Goal: Information Seeking & Learning: Learn about a topic

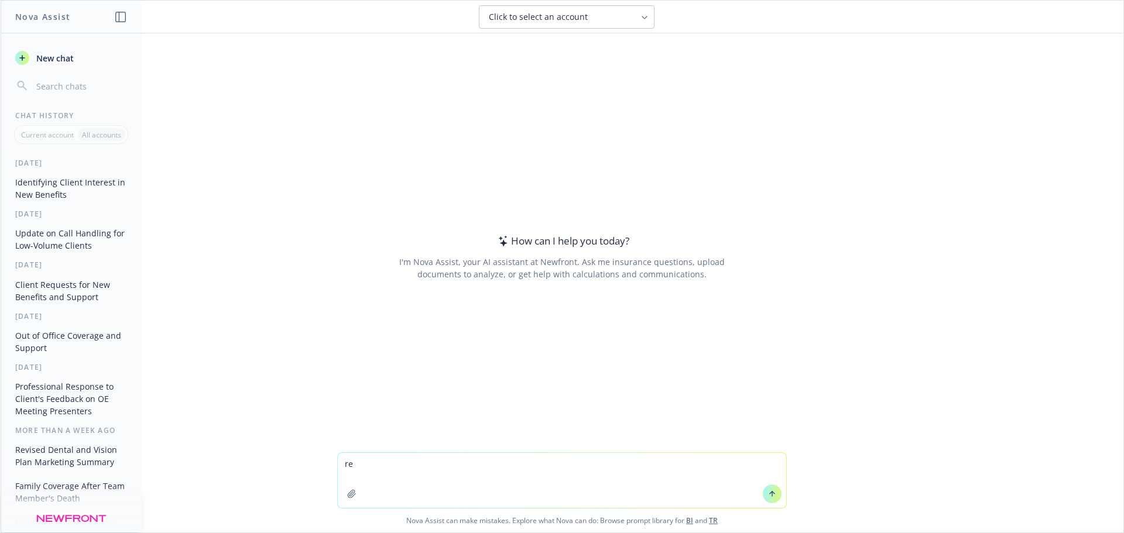
type textarea "r"
type textarea "provide response to manager for myself taking on a new client"
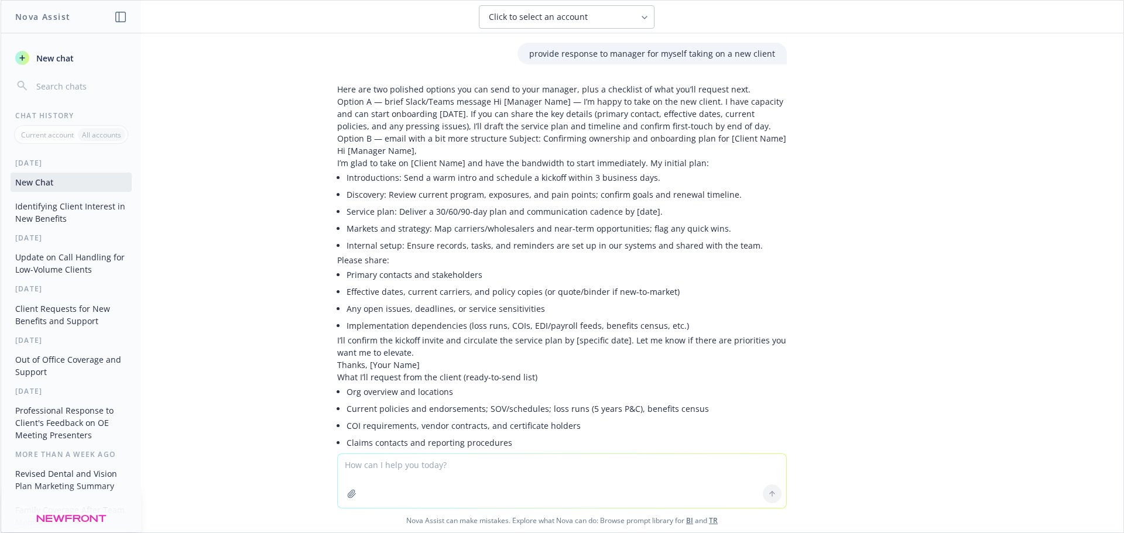
scroll to position [115, 0]
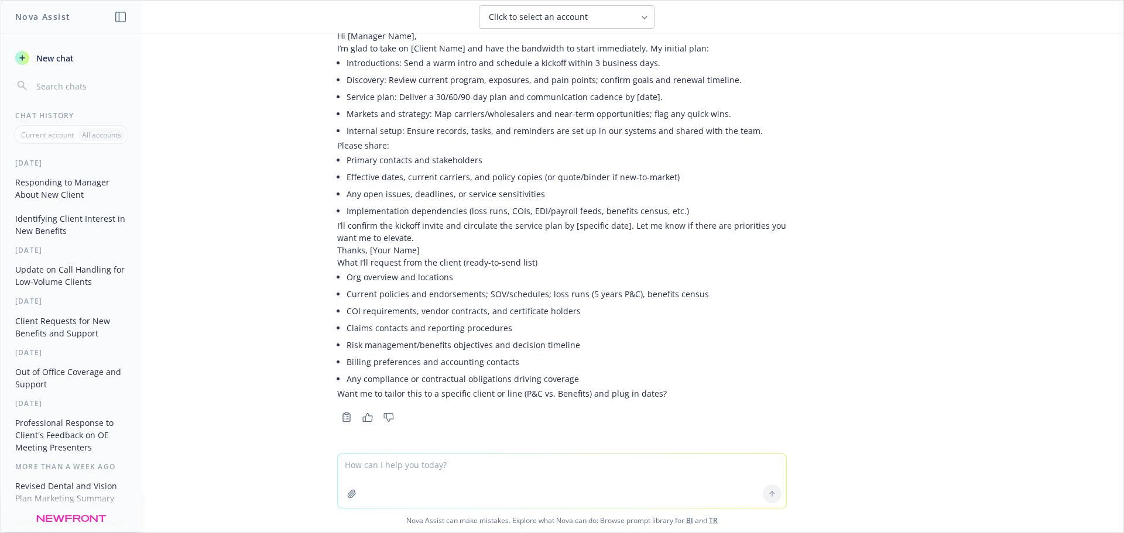
click at [395, 473] on textarea at bounding box center [562, 481] width 448 height 54
type textarea "provide professional response to team for taking over their client since someon…"
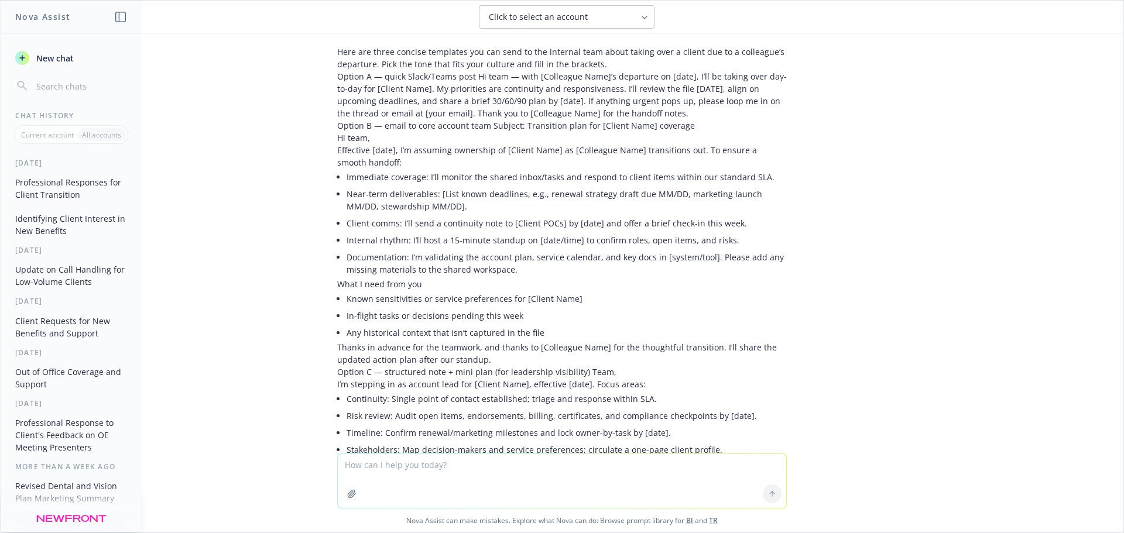
scroll to position [432, 0]
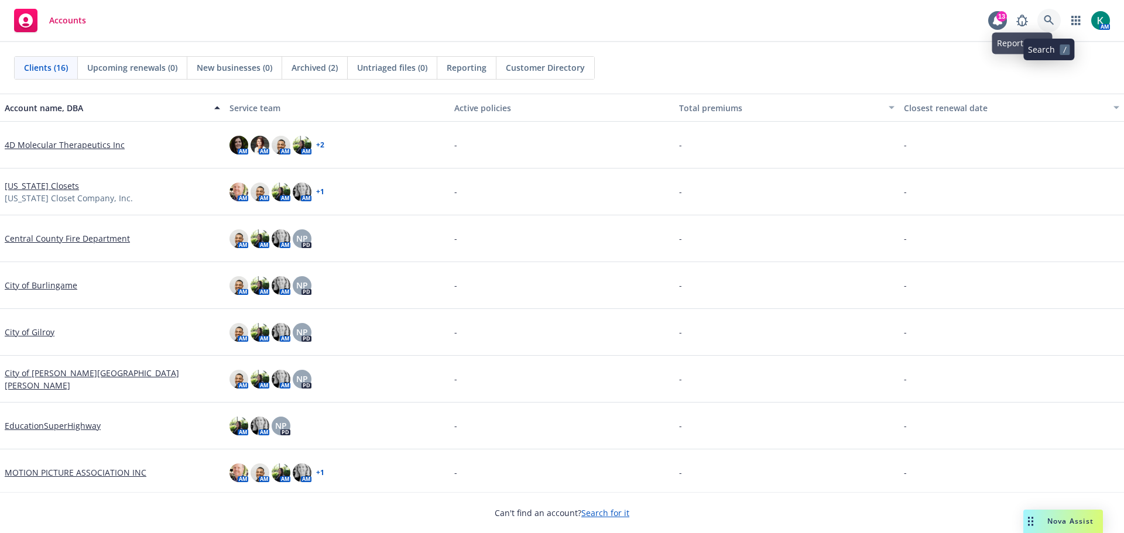
click at [1044, 15] on link at bounding box center [1048, 20] width 23 height 23
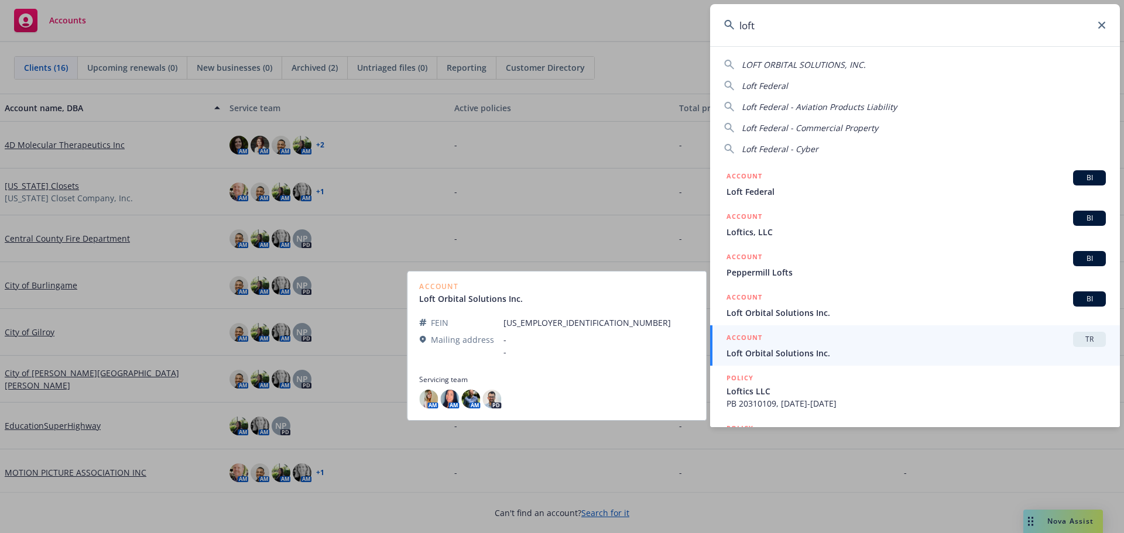
type input "loft"
click at [763, 346] on div "ACCOUNT TR" at bounding box center [915, 339] width 379 height 15
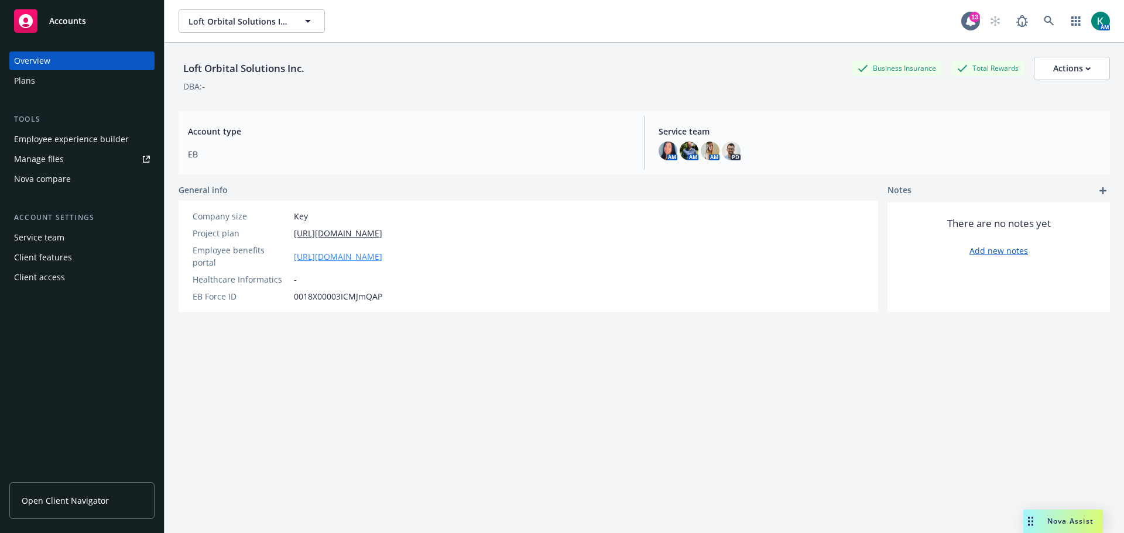
click at [382, 250] on link "https://app.newfront.com/employee/6e14844e-16fa-499a-8164-f9a4bc2dc18a/overview" at bounding box center [338, 256] width 88 height 12
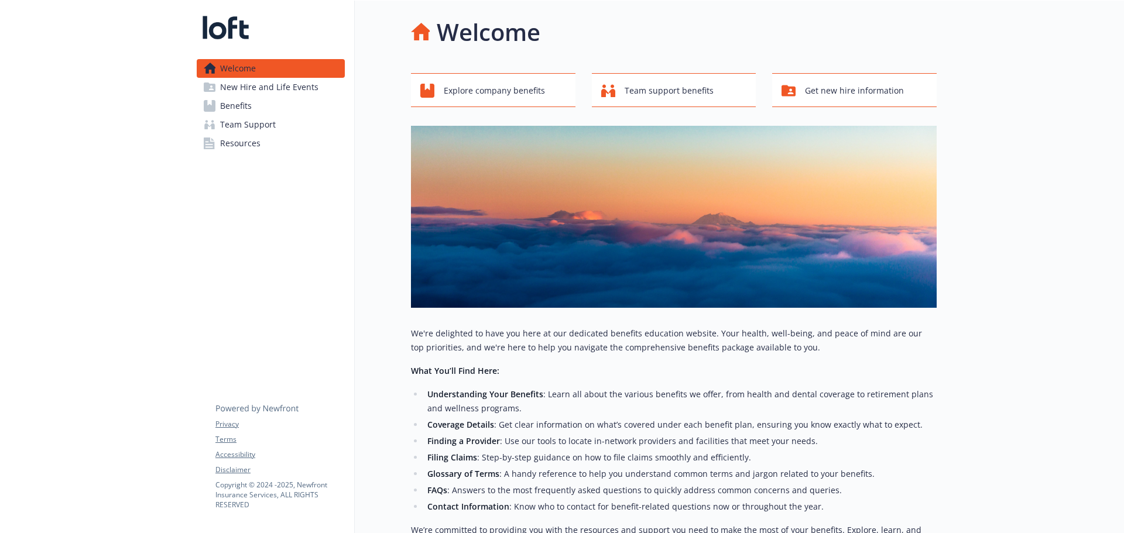
click at [245, 109] on span "Benefits" at bounding box center [236, 106] width 32 height 19
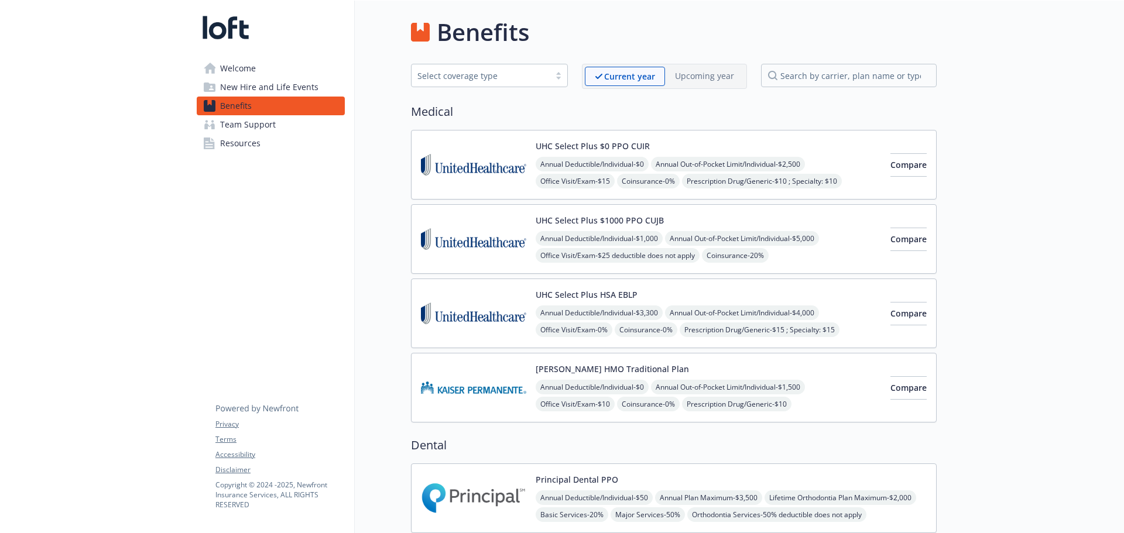
click at [242, 82] on span "New Hire and Life Events" at bounding box center [269, 87] width 98 height 19
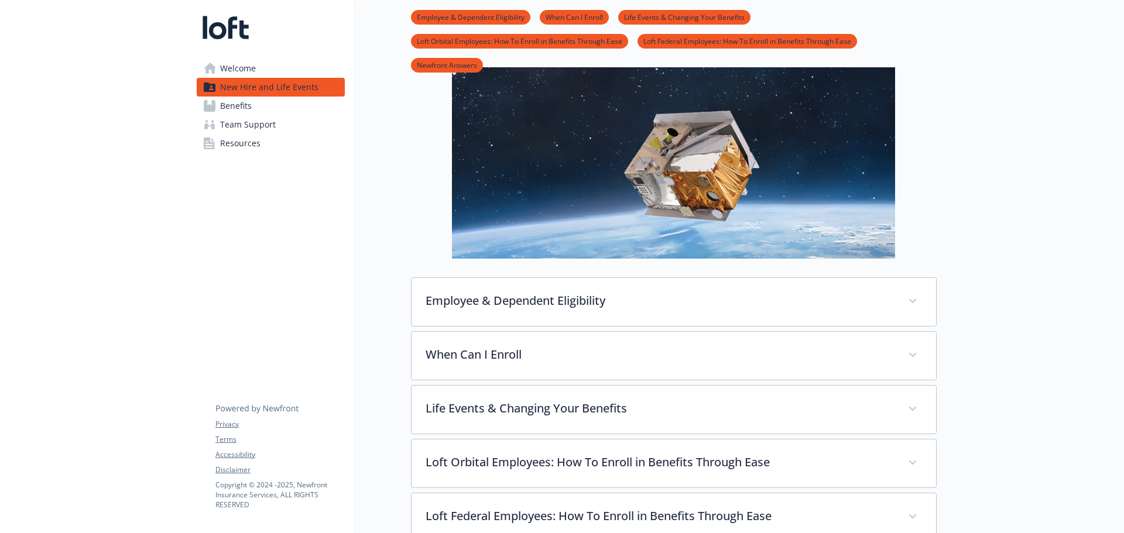
scroll to position [233, 0]
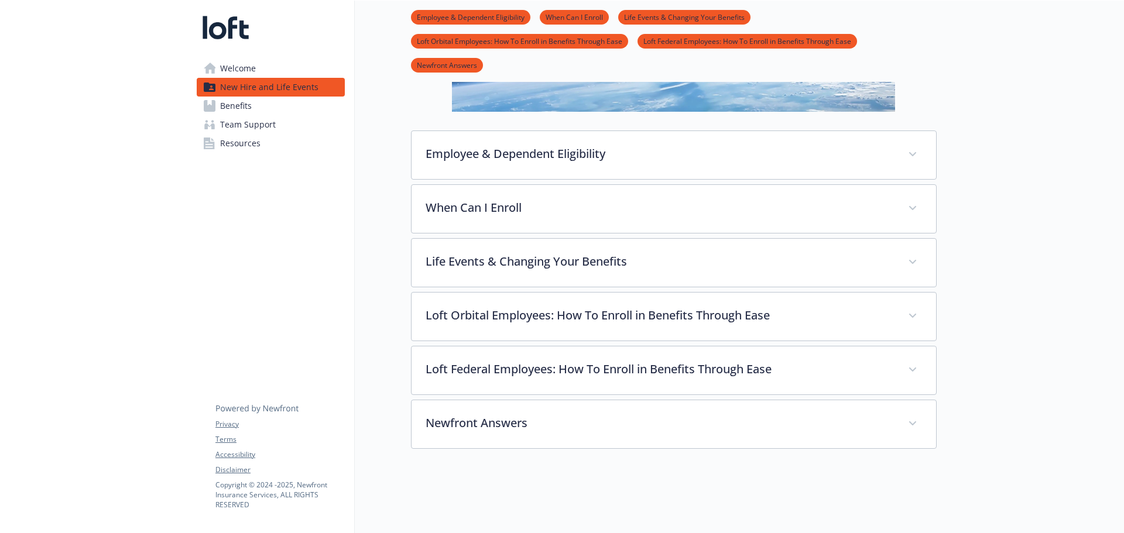
click at [245, 142] on span "Resources" at bounding box center [240, 143] width 40 height 19
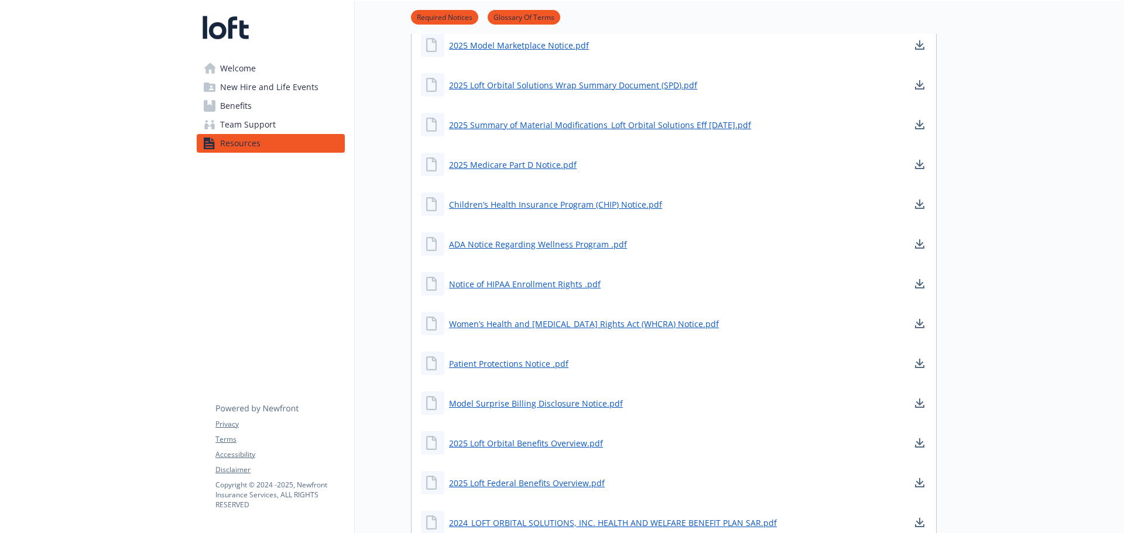
scroll to position [526, 0]
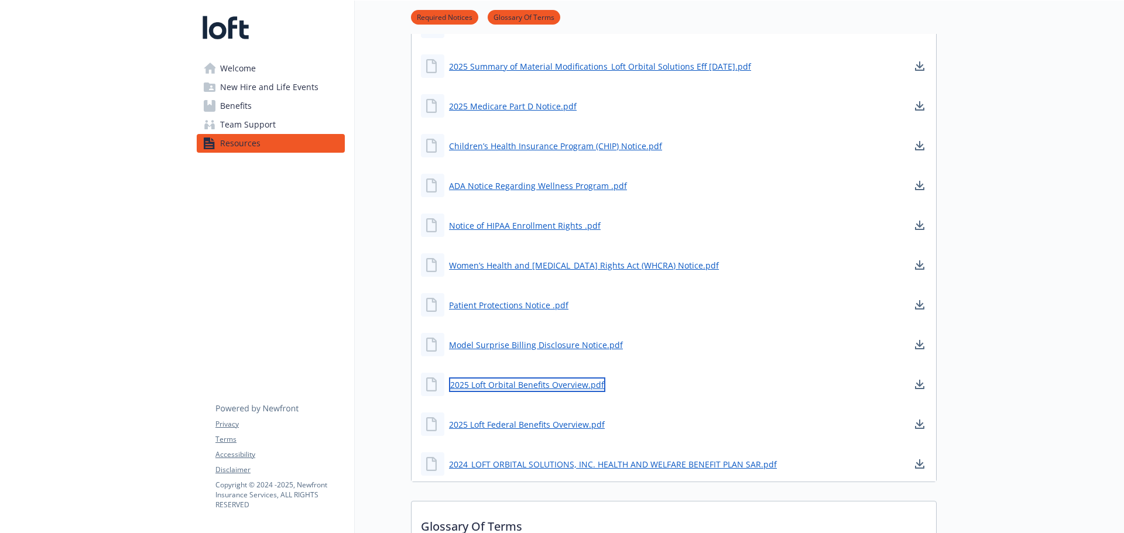
click at [510, 384] on link "2025 Loft Orbital Benefits Overview.pdf" at bounding box center [527, 384] width 156 height 15
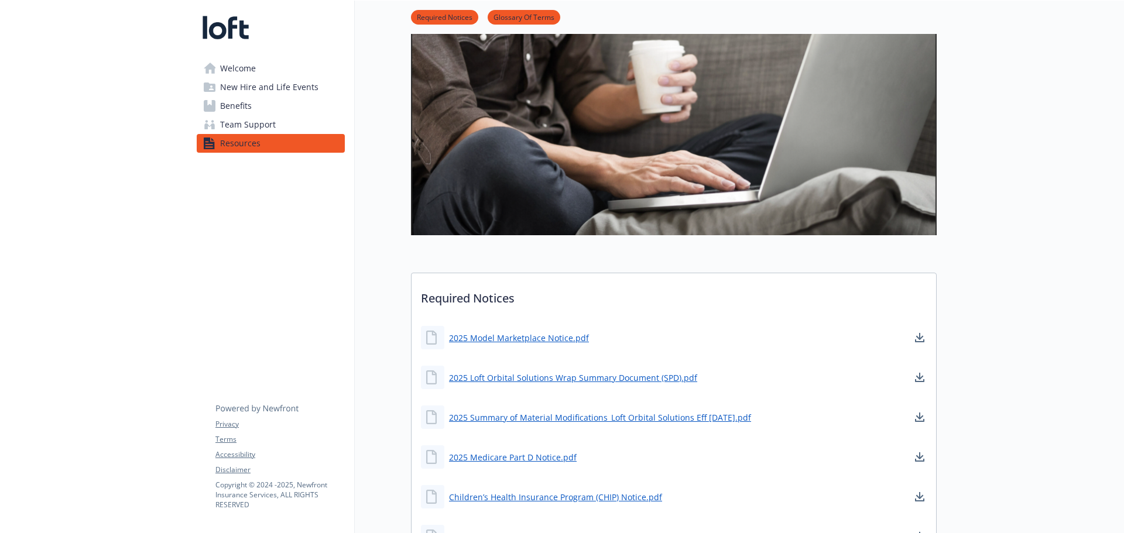
scroll to position [0, 0]
